Goal: Transaction & Acquisition: Purchase product/service

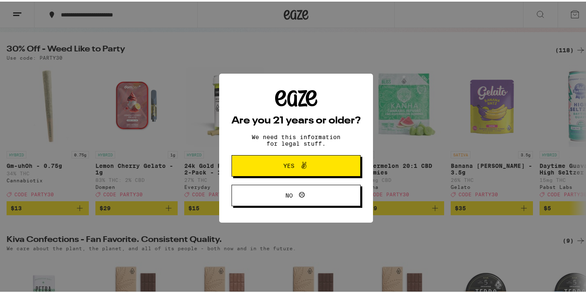
click at [304, 168] on icon at bounding box center [304, 164] width 10 height 10
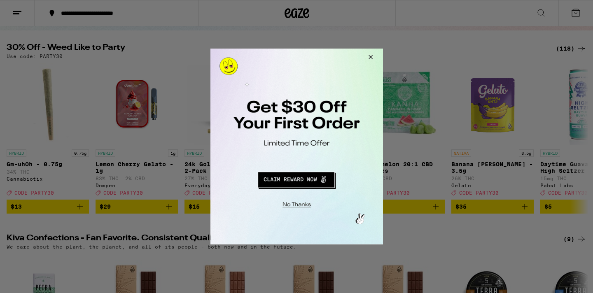
click at [369, 55] on button "Close Modal" at bounding box center [369, 59] width 22 height 20
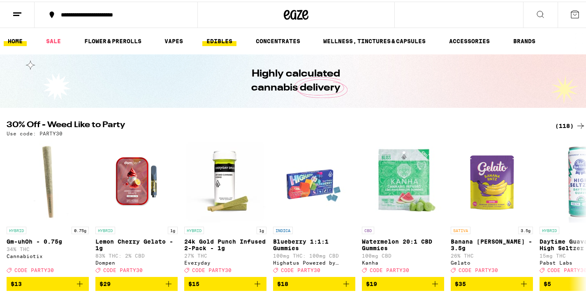
click at [228, 39] on link "EDIBLES" at bounding box center [219, 40] width 34 height 10
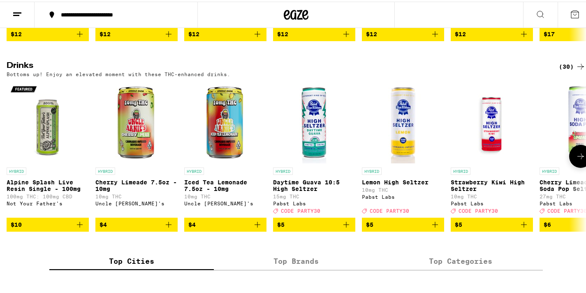
scroll to position [410, 0]
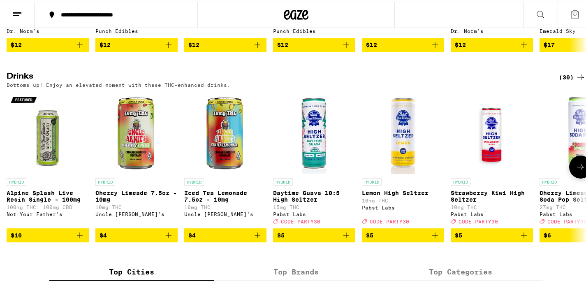
click at [579, 170] on icon at bounding box center [581, 165] width 10 height 10
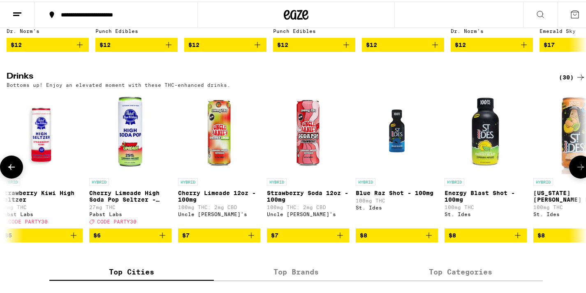
scroll to position [0, 483]
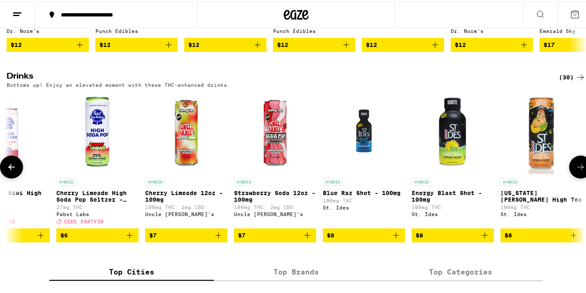
click at [579, 170] on icon at bounding box center [581, 165] width 10 height 10
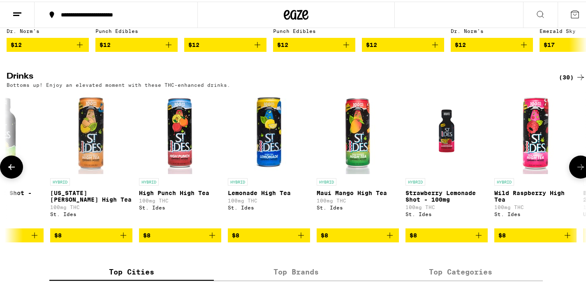
scroll to position [0, 967]
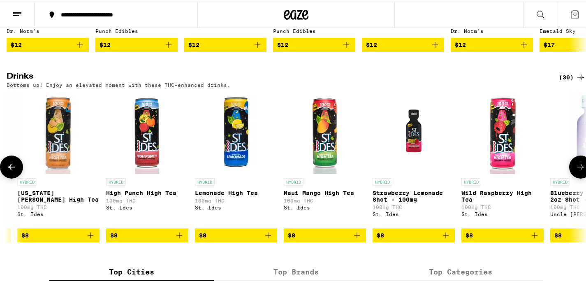
click at [579, 170] on icon at bounding box center [581, 165] width 10 height 10
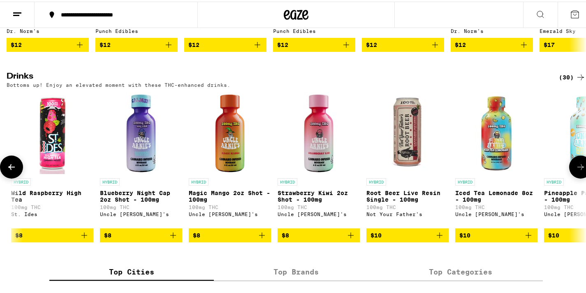
scroll to position [0, 1450]
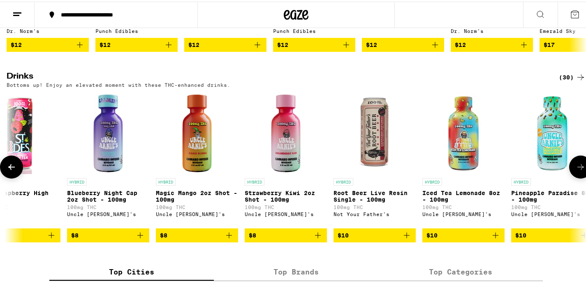
click at [579, 170] on icon at bounding box center [581, 165] width 10 height 10
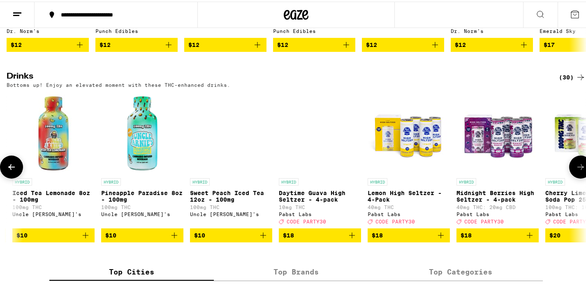
scroll to position [0, 1934]
